Goal: Information Seeking & Learning: Learn about a topic

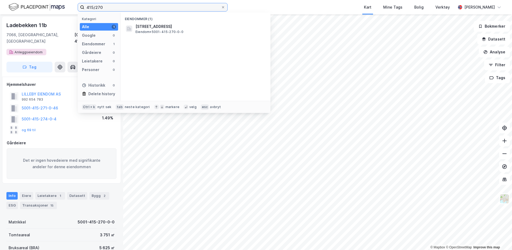
drag, startPoint x: 110, startPoint y: 7, endPoint x: 85, endPoint y: 5, distance: 25.2
click at [85, 5] on input "415/270" at bounding box center [152, 7] width 137 height 8
paste input "288/1"
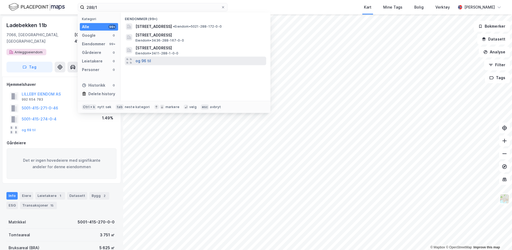
click at [146, 60] on button "og 96 til" at bounding box center [144, 61] width 16 height 6
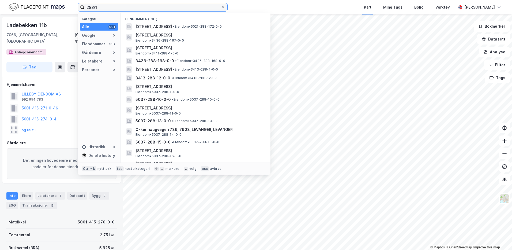
click at [116, 7] on input "288/1" at bounding box center [152, 7] width 137 height 8
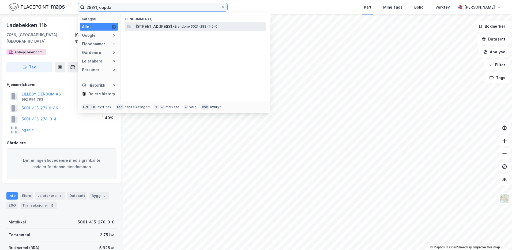
type input "288/1, oppdal"
click at [146, 30] on div "[STREET_ADDRESS] • Eiendom • 5021-288-1-0-0" at bounding box center [196, 26] width 142 height 9
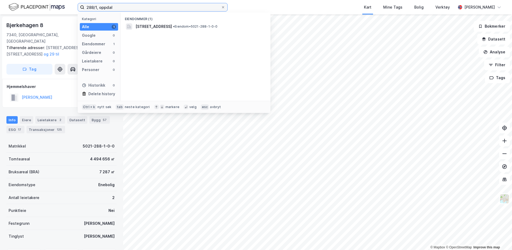
click at [121, 9] on input "288/1, oppdal" at bounding box center [152, 7] width 137 height 8
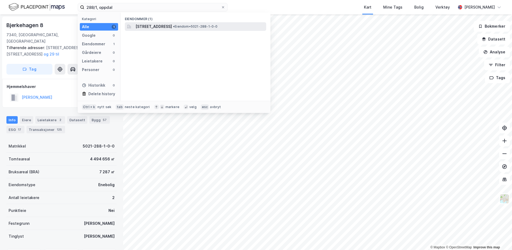
click at [150, 30] on div "[STREET_ADDRESS] • Eiendom • 5021-288-1-0-0" at bounding box center [196, 26] width 142 height 9
